Goal: Information Seeking & Learning: Check status

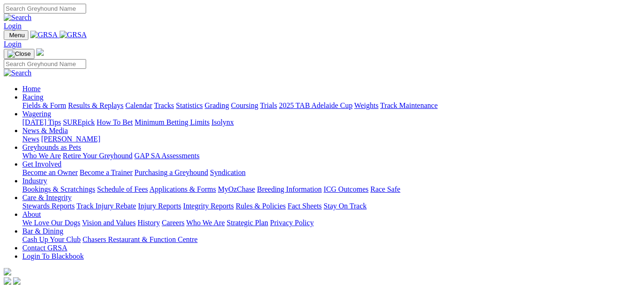
click at [111, 102] on link "Results & Replays" at bounding box center [95, 106] width 55 height 8
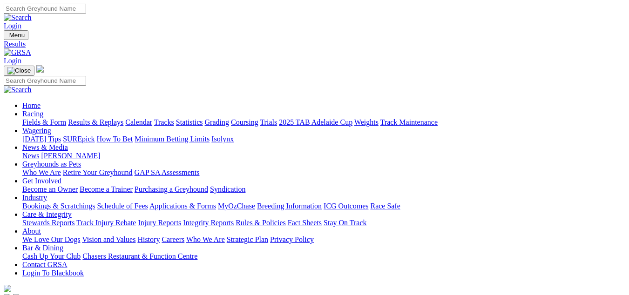
scroll to position [47, 0]
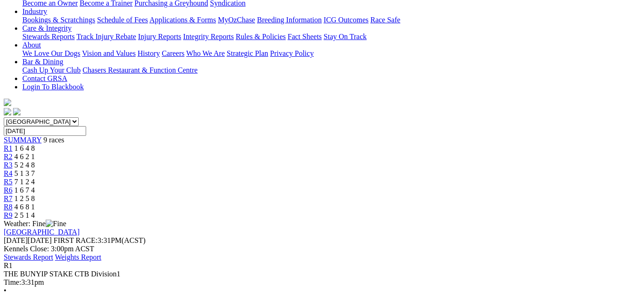
scroll to position [47, 0]
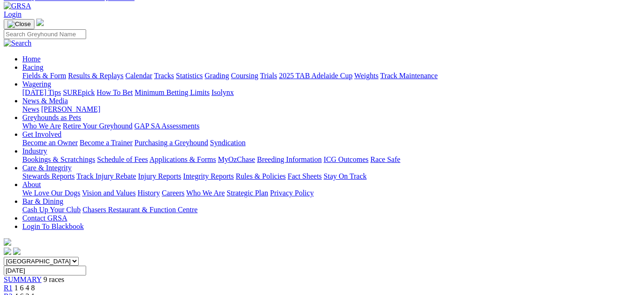
click at [184, 293] on div "R2 4 6 2 1" at bounding box center [315, 297] width 622 height 8
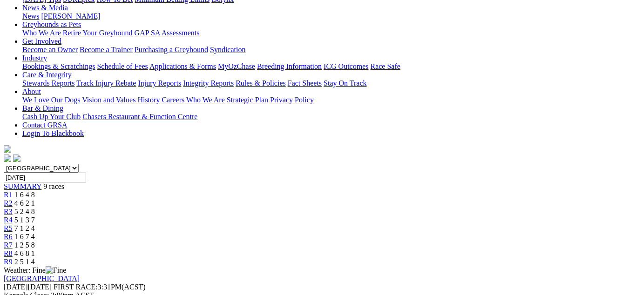
scroll to position [47, 0]
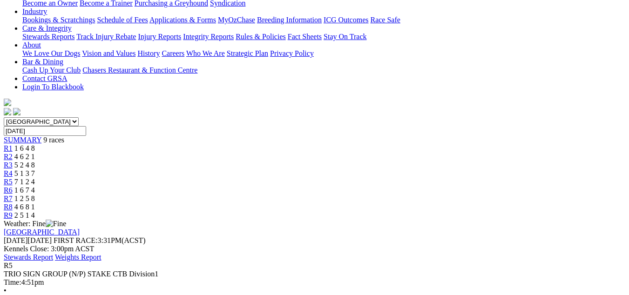
scroll to position [93, 0]
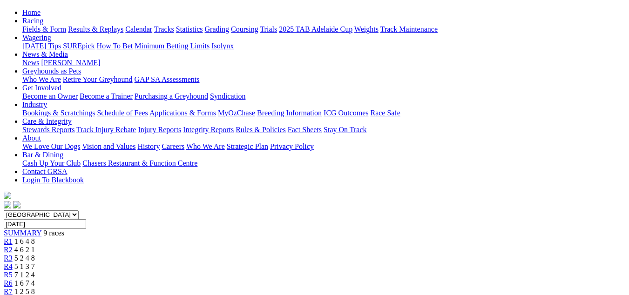
click at [13, 280] on link "R6" at bounding box center [8, 284] width 9 height 8
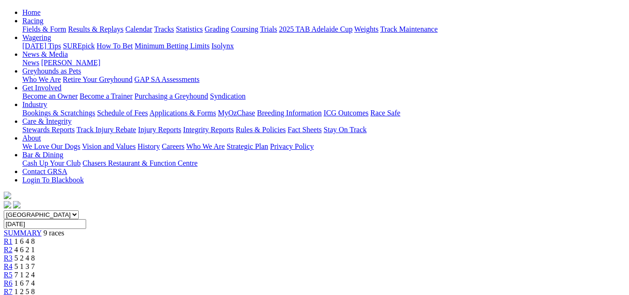
scroll to position [47, 0]
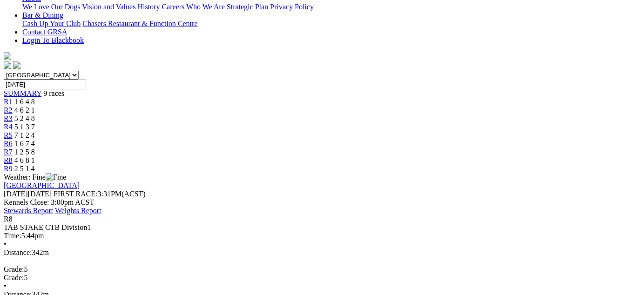
scroll to position [280, 0]
